Goal: Browse casually

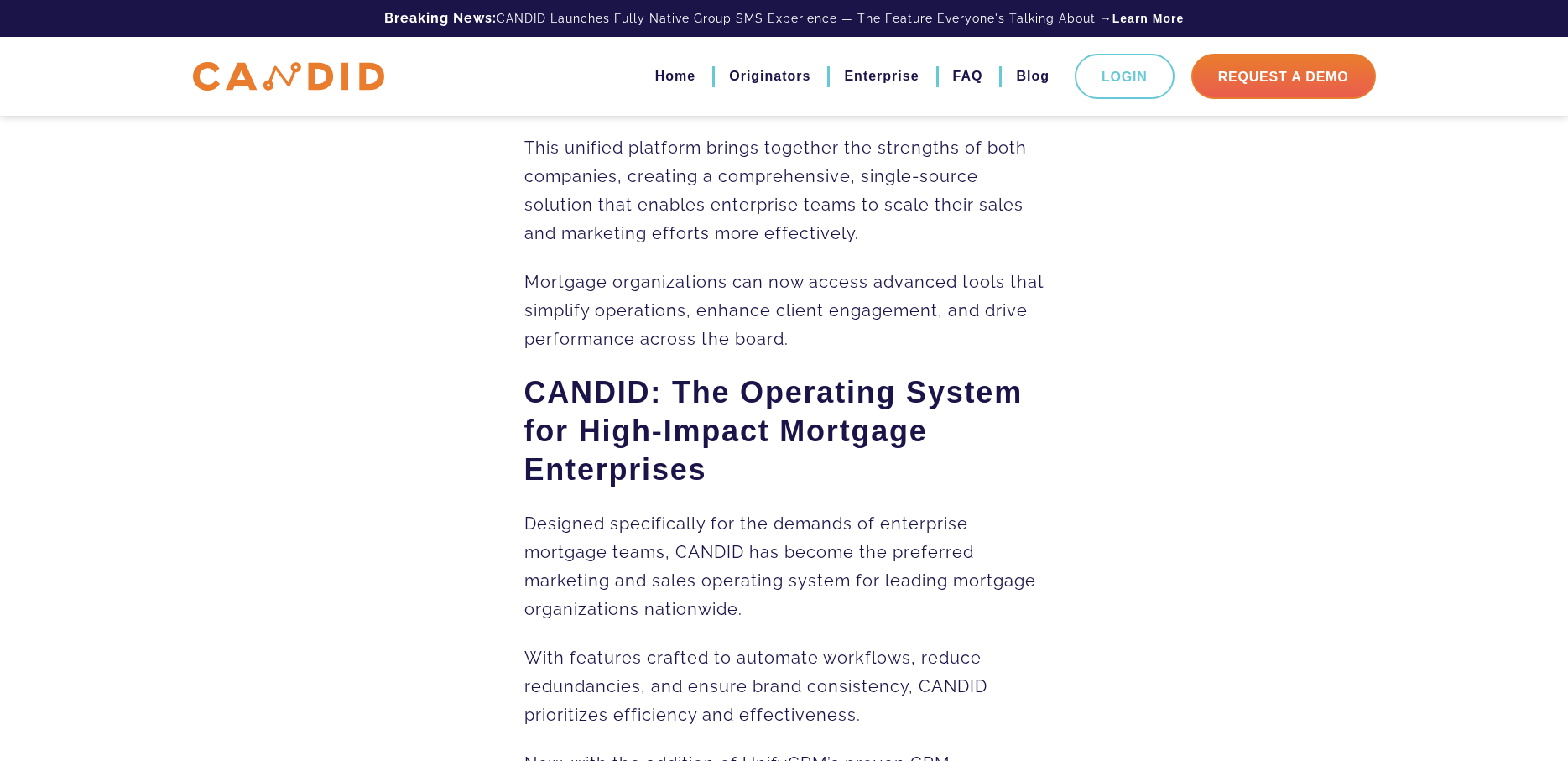
scroll to position [756, 0]
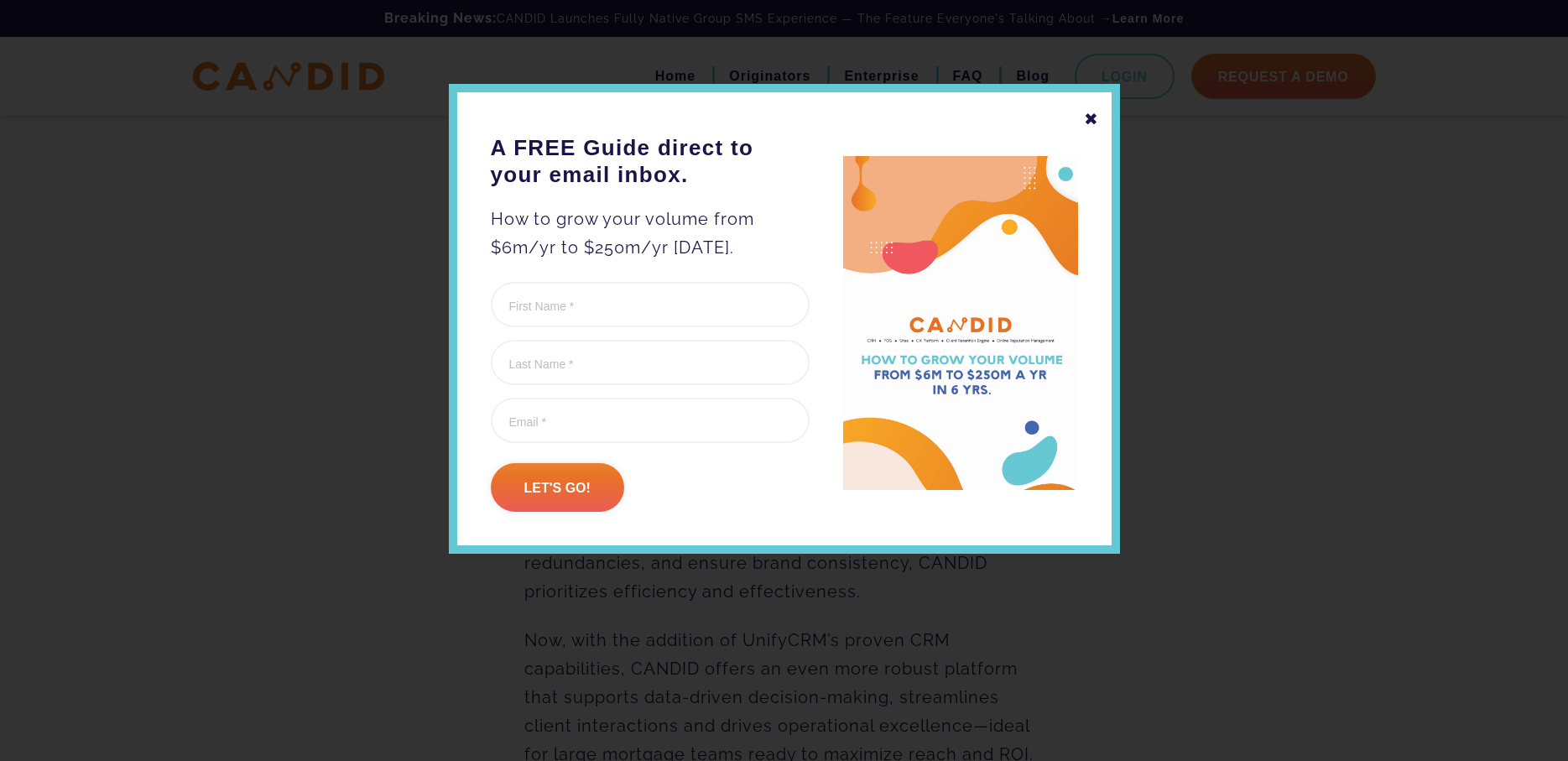
click at [1096, 118] on div "✖" at bounding box center [1092, 119] width 15 height 28
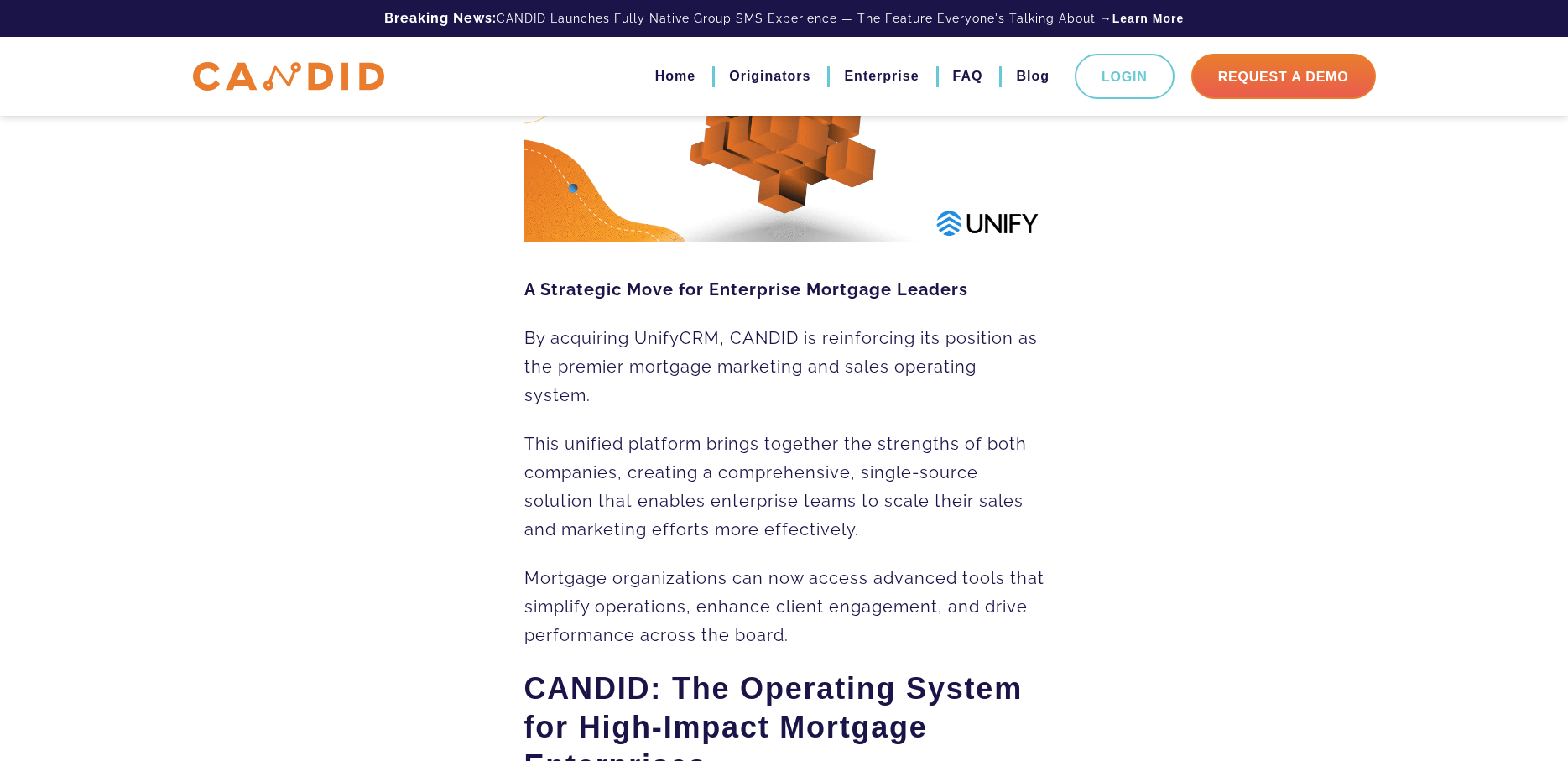
scroll to position [0, 0]
